Goal: Find specific page/section: Find specific page/section

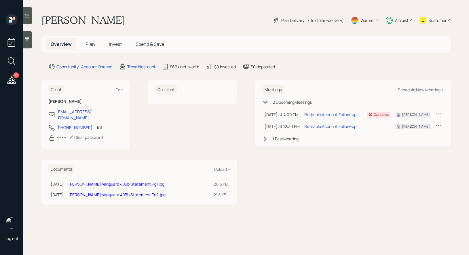
click at [290, 18] on div "Plan Delivery" at bounding box center [292, 20] width 23 height 6
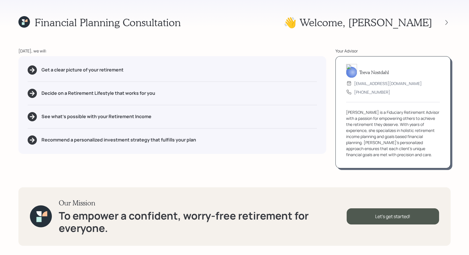
click at [24, 20] on icon at bounding box center [23, 20] width 3 height 3
